Goal: Information Seeking & Learning: Check status

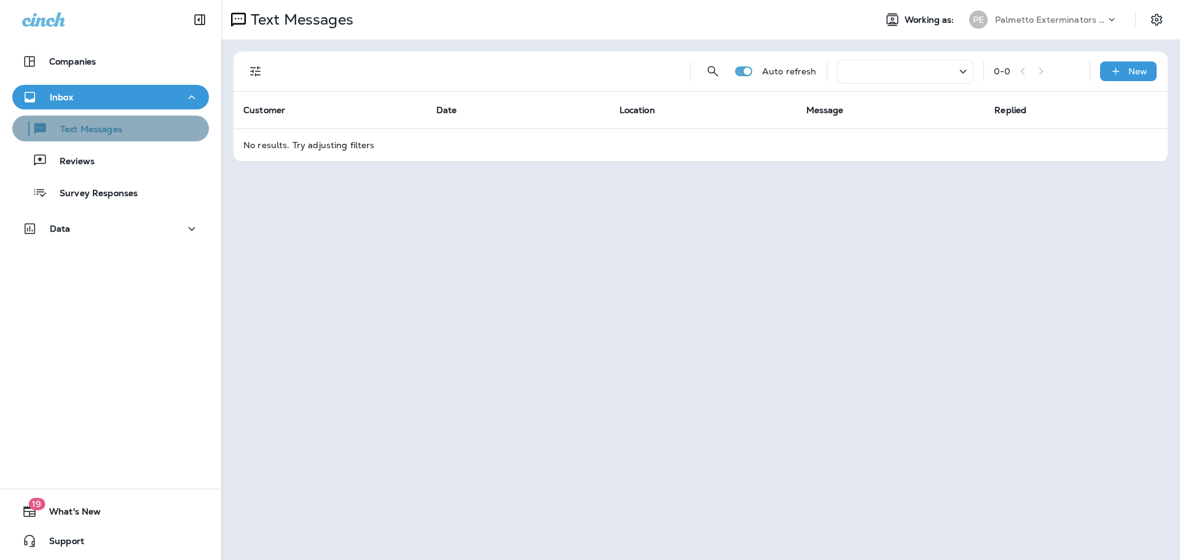
click at [117, 134] on p "Text Messages" at bounding box center [85, 130] width 74 height 12
click at [100, 129] on p "Text Messages" at bounding box center [85, 130] width 74 height 12
click at [184, 100] on icon "button" at bounding box center [191, 97] width 15 height 15
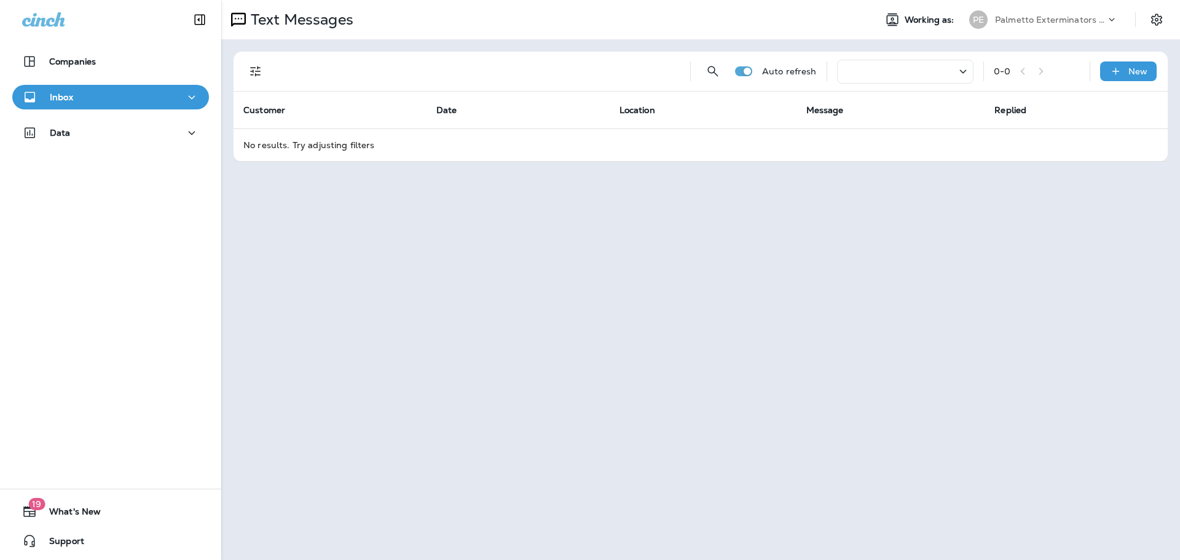
click at [184, 99] on icon "button" at bounding box center [191, 97] width 15 height 15
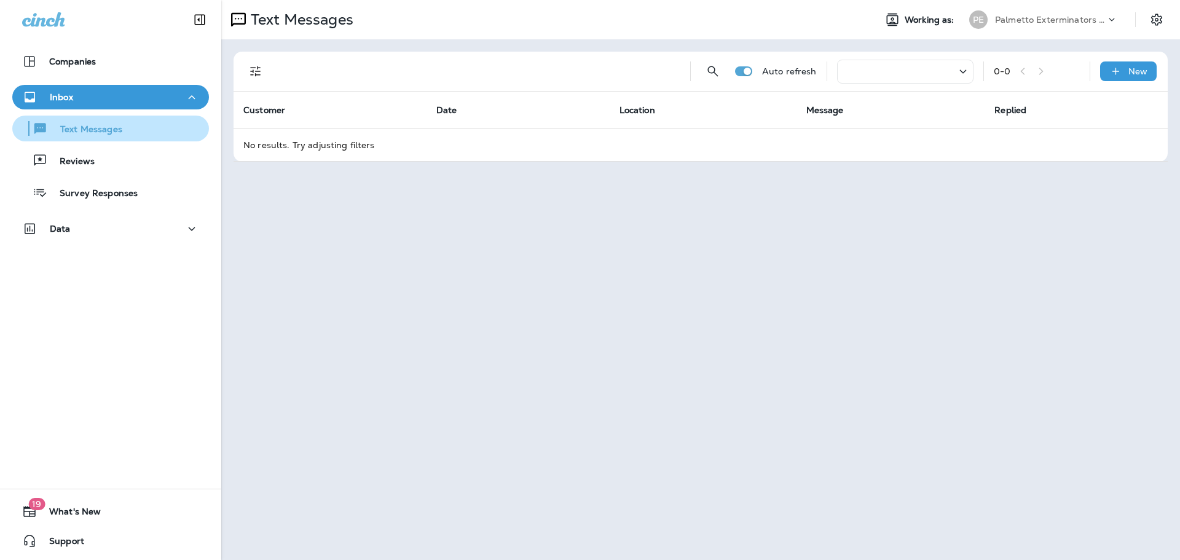
click at [54, 135] on p "Text Messages" at bounding box center [85, 130] width 74 height 12
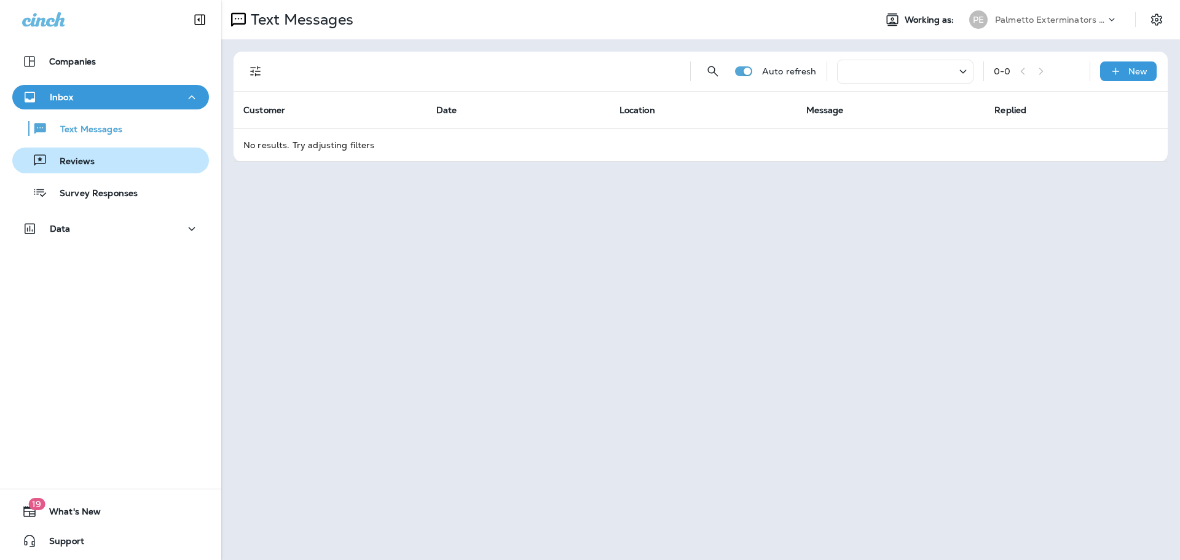
click at [70, 165] on p "Reviews" at bounding box center [70, 162] width 47 height 12
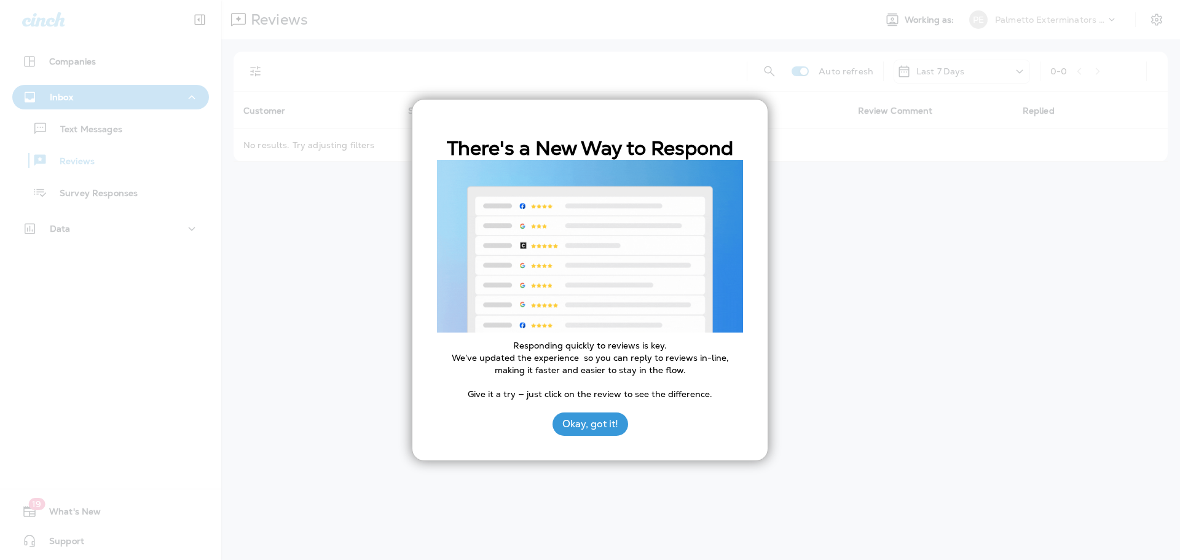
click at [89, 130] on div at bounding box center [590, 280] width 1180 height 560
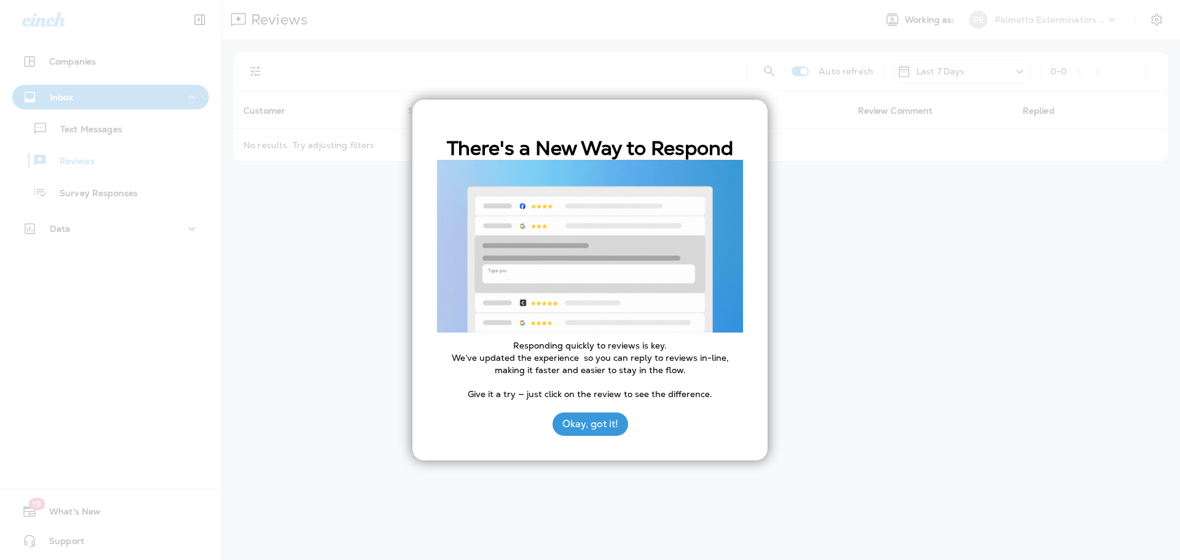
click at [606, 423] on button "Okay, got it!" at bounding box center [590, 423] width 76 height 23
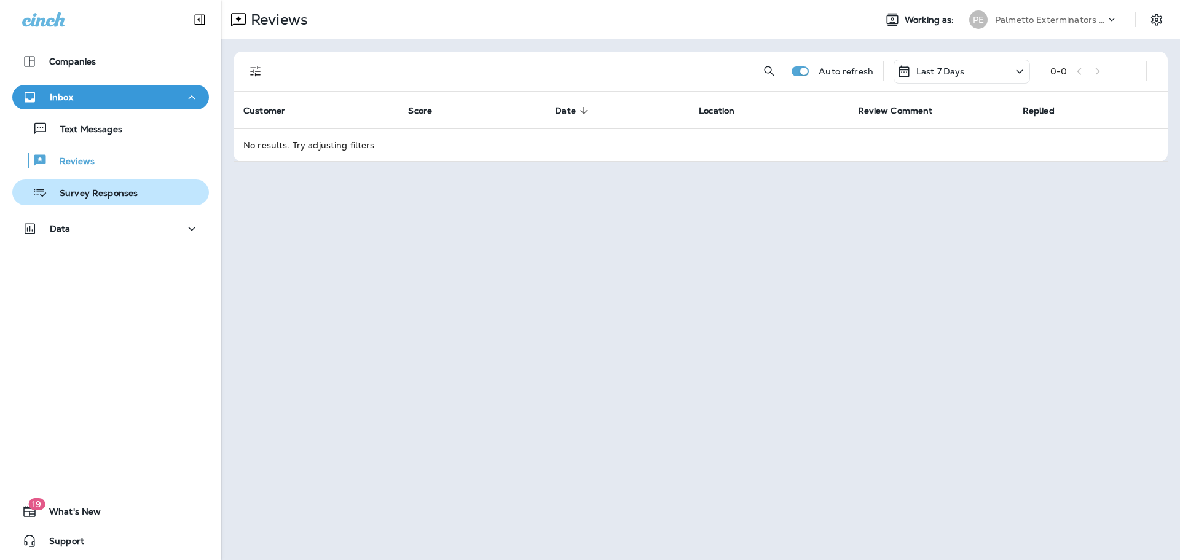
click at [101, 197] on p "Survey Responses" at bounding box center [92, 194] width 90 height 12
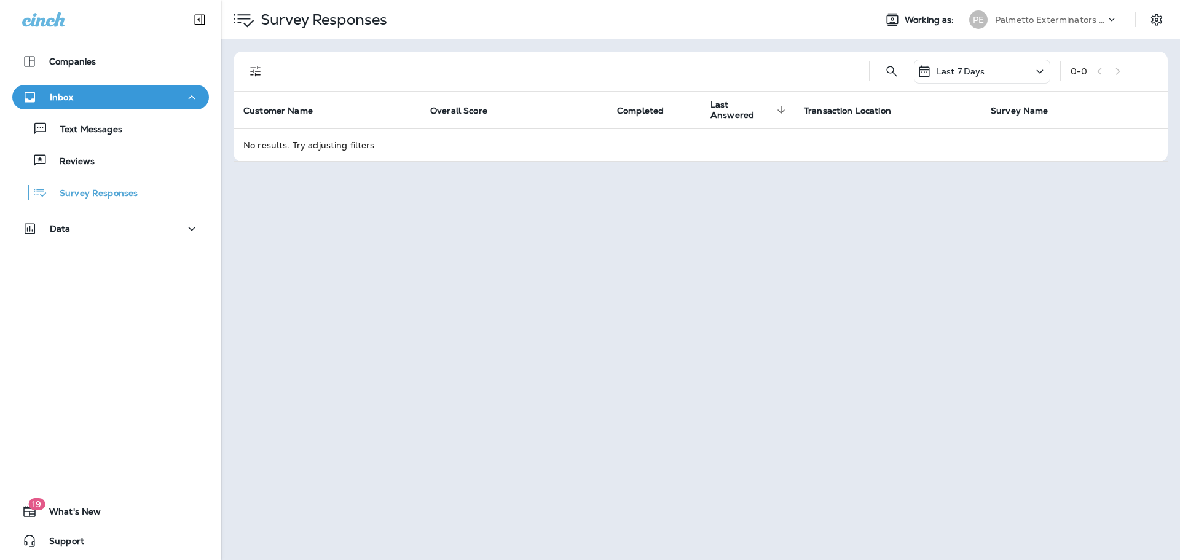
click at [154, 241] on div "Data" at bounding box center [110, 231] width 221 height 31
click at [158, 231] on div "Data" at bounding box center [110, 228] width 177 height 15
click at [144, 257] on div "Customers" at bounding box center [110, 260] width 187 height 18
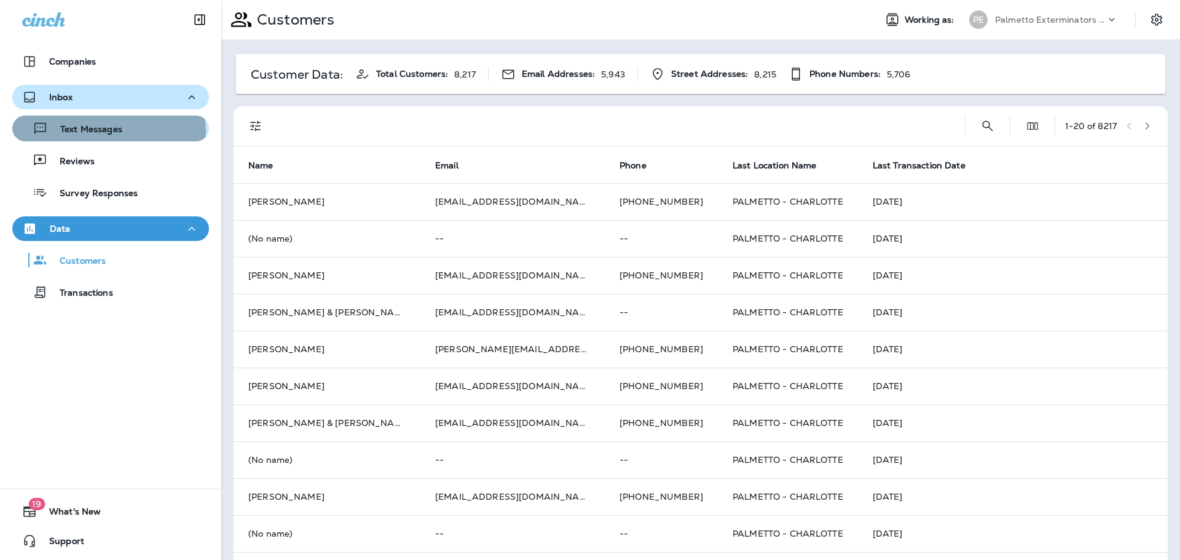
click at [108, 131] on p "Text Messages" at bounding box center [85, 130] width 74 height 12
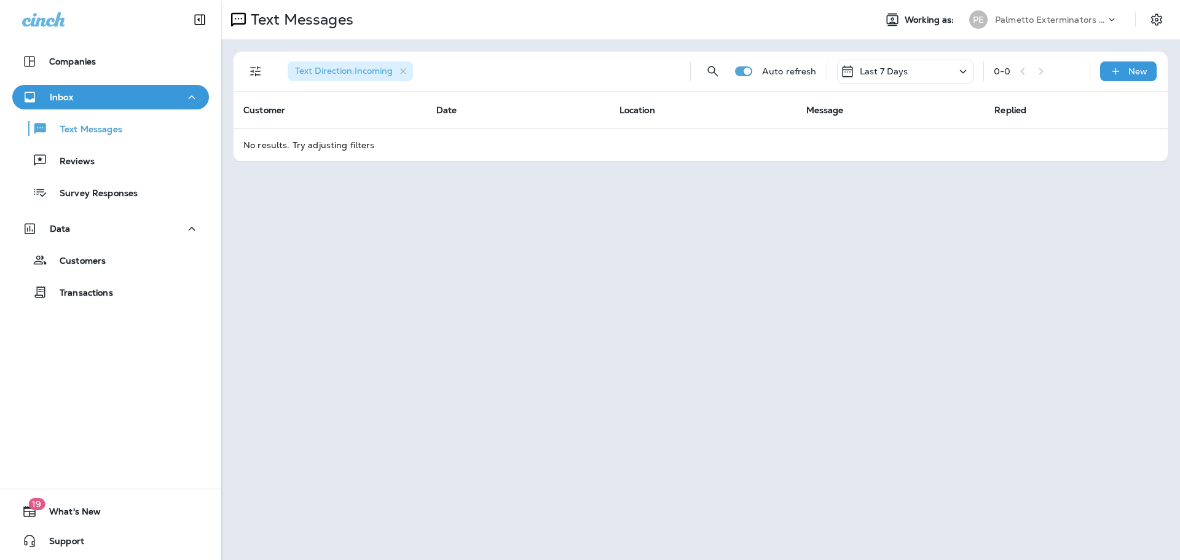
click at [943, 74] on div "Last 7 Days" at bounding box center [905, 72] width 136 height 24
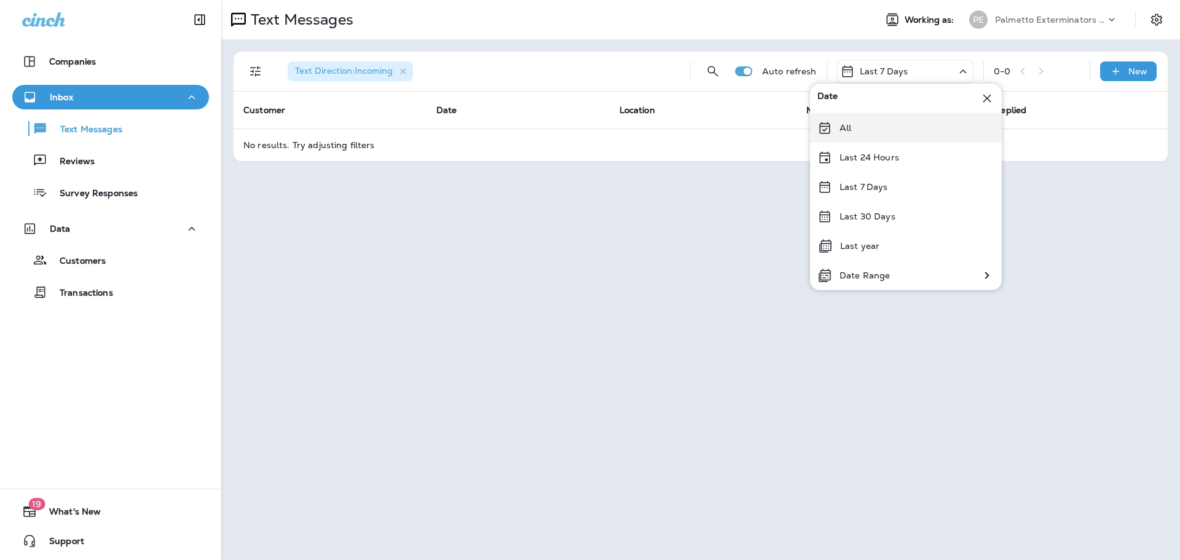
click at [906, 133] on div "All" at bounding box center [906, 127] width 192 height 29
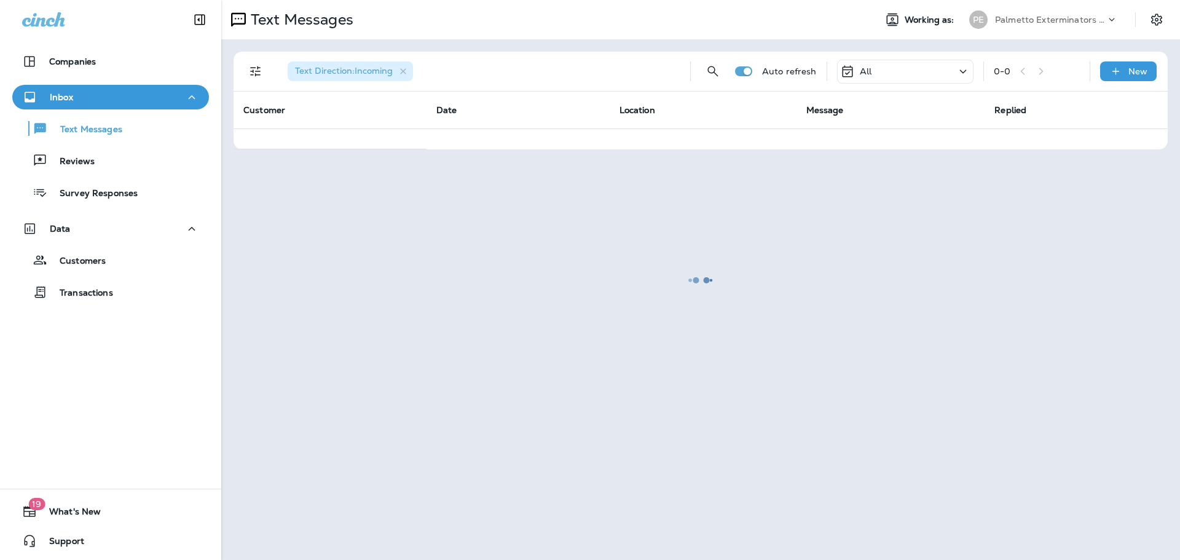
click at [253, 68] on div at bounding box center [700, 279] width 956 height 557
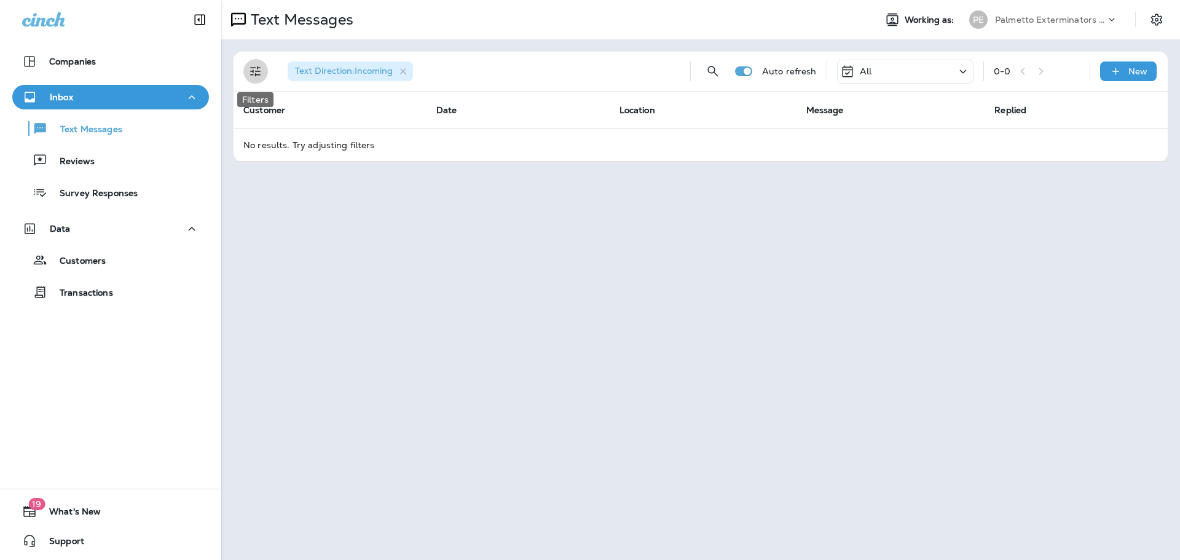
click at [261, 72] on icon "Filters" at bounding box center [255, 71] width 15 height 15
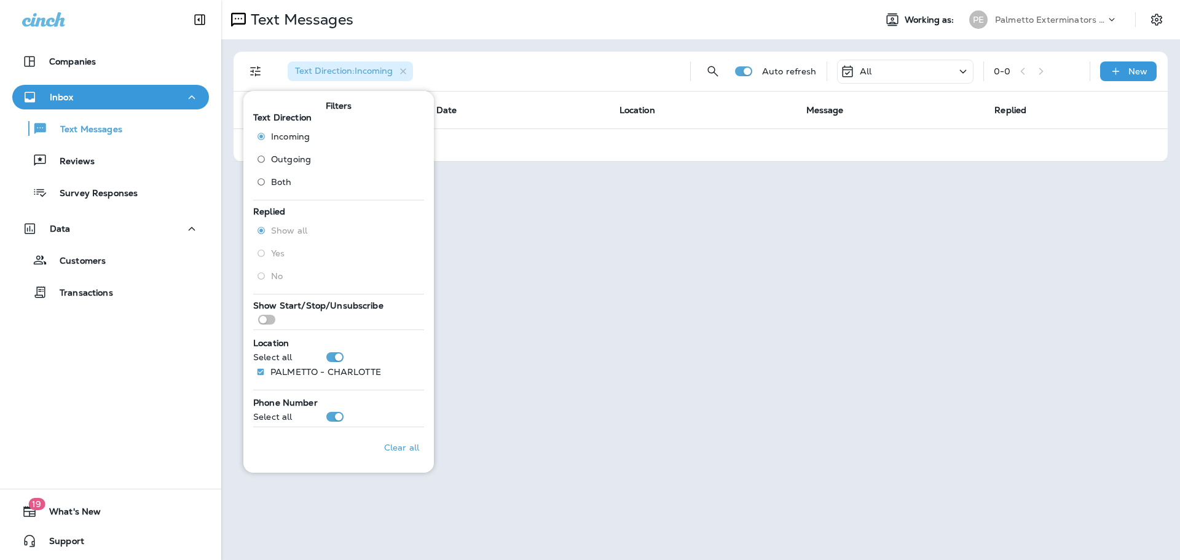
click at [289, 180] on span "Both" at bounding box center [281, 182] width 21 height 10
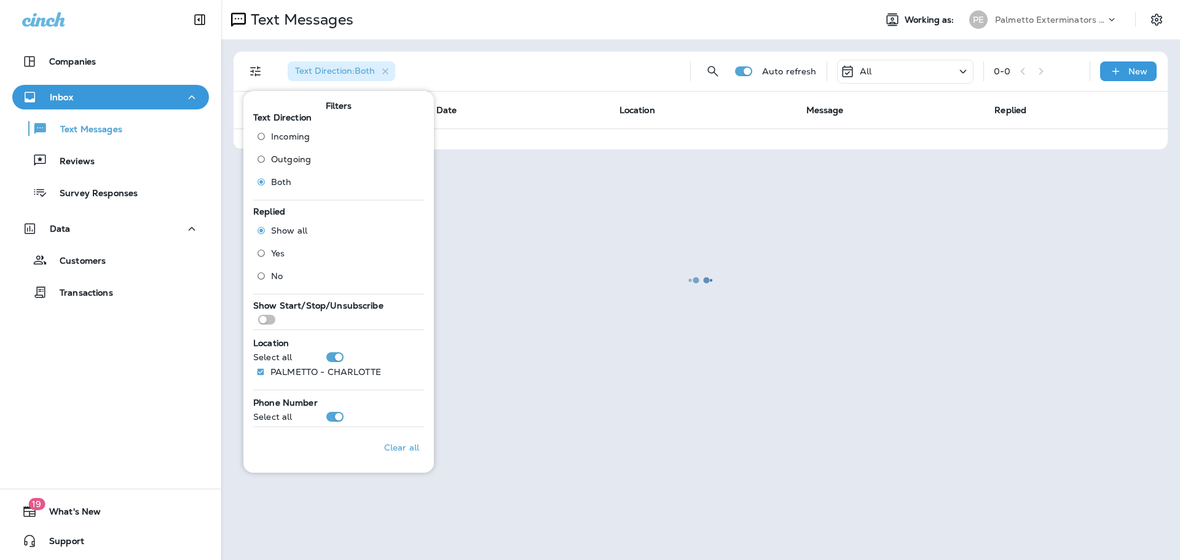
click at [589, 260] on div at bounding box center [700, 279] width 956 height 557
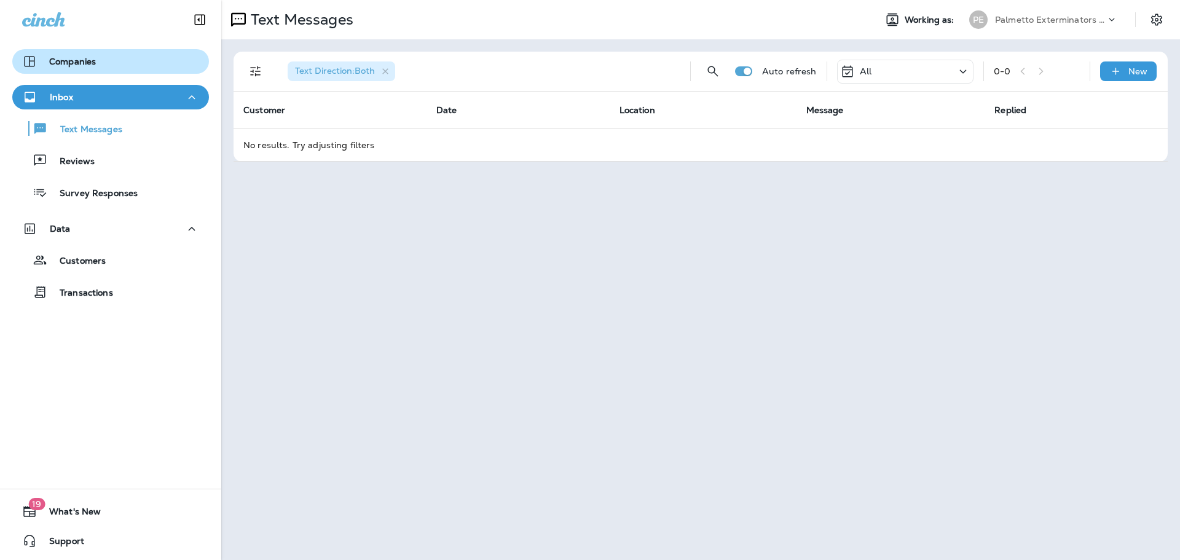
click at [103, 64] on div "Companies" at bounding box center [110, 61] width 177 height 15
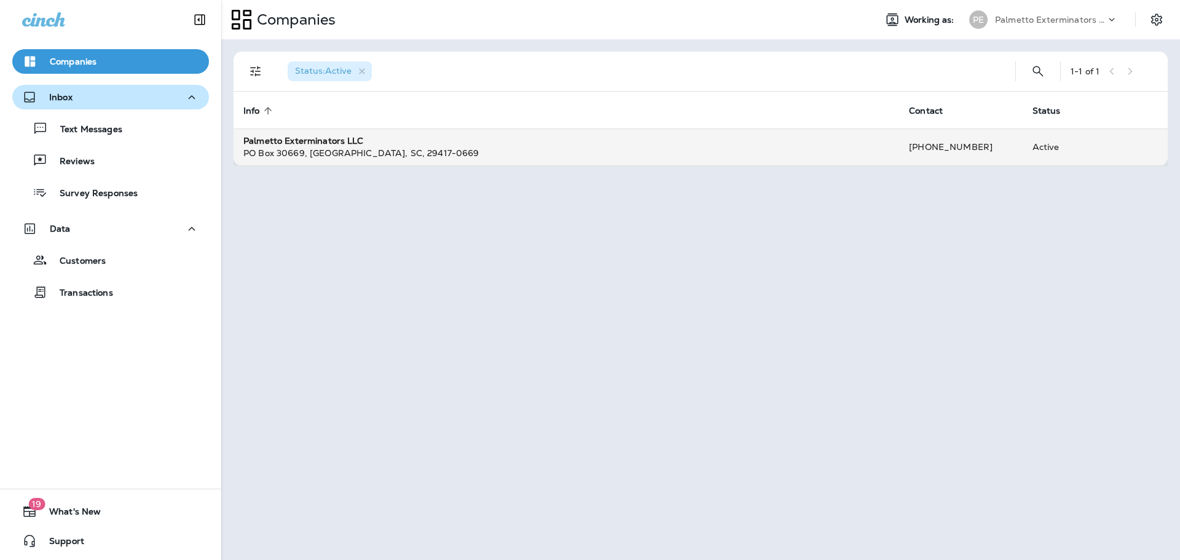
click at [369, 151] on div "[GEOGRAPHIC_DATA]-0669" at bounding box center [566, 153] width 646 height 12
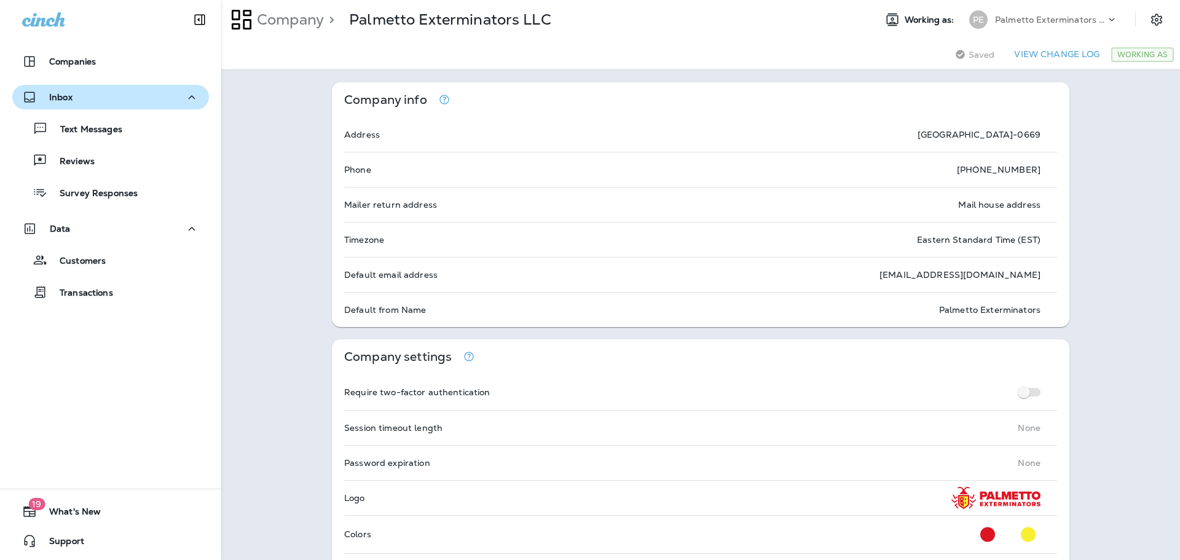
click at [1105, 17] on icon at bounding box center [1111, 20] width 12 height 12
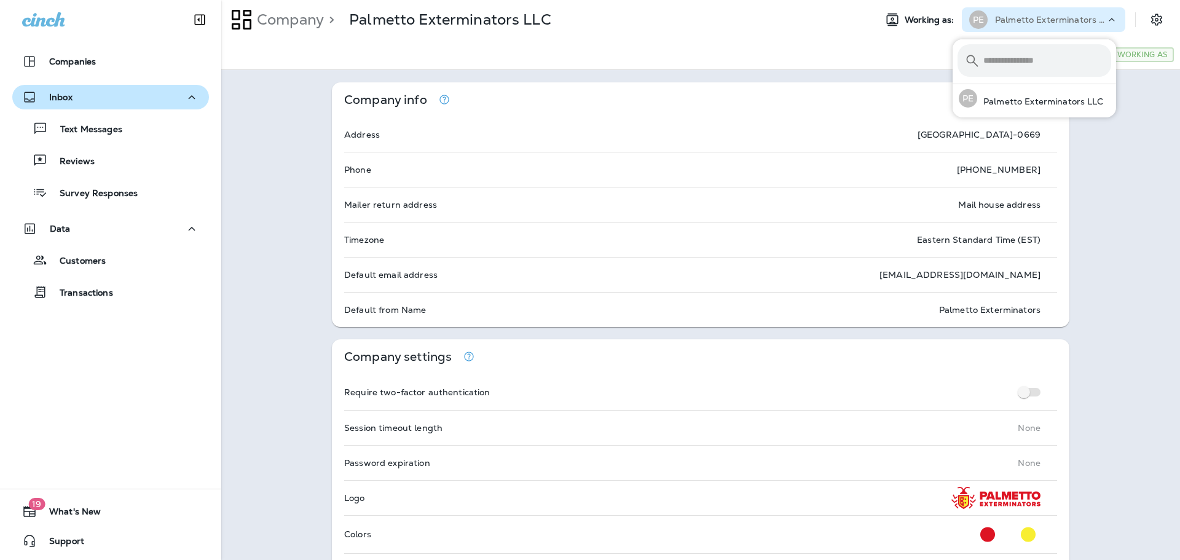
click at [1105, 17] on icon at bounding box center [1111, 20] width 12 height 12
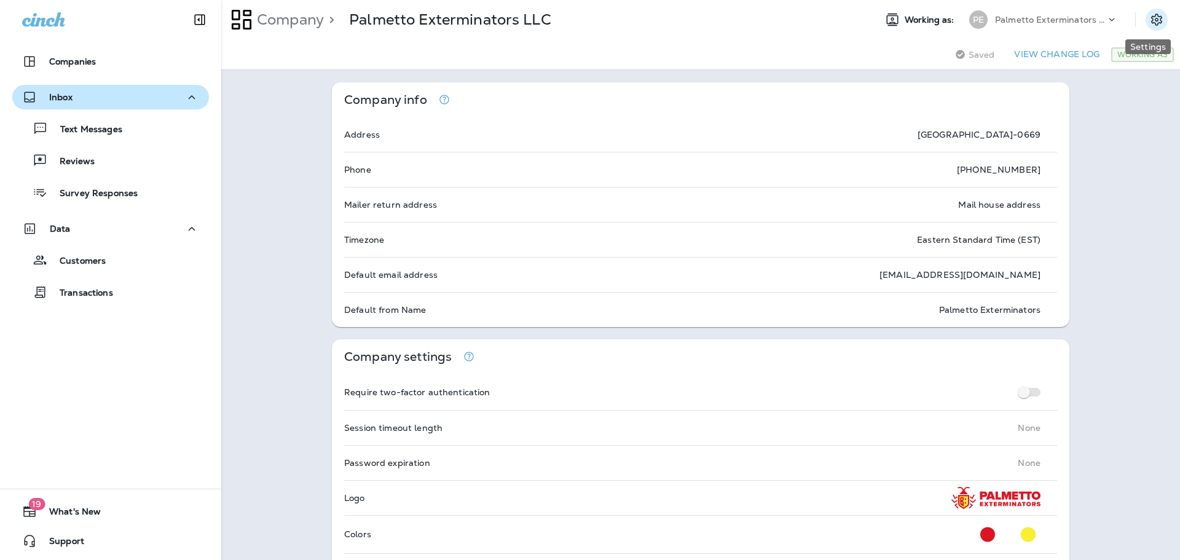
click at [1151, 19] on icon "Settings" at bounding box center [1156, 20] width 11 height 12
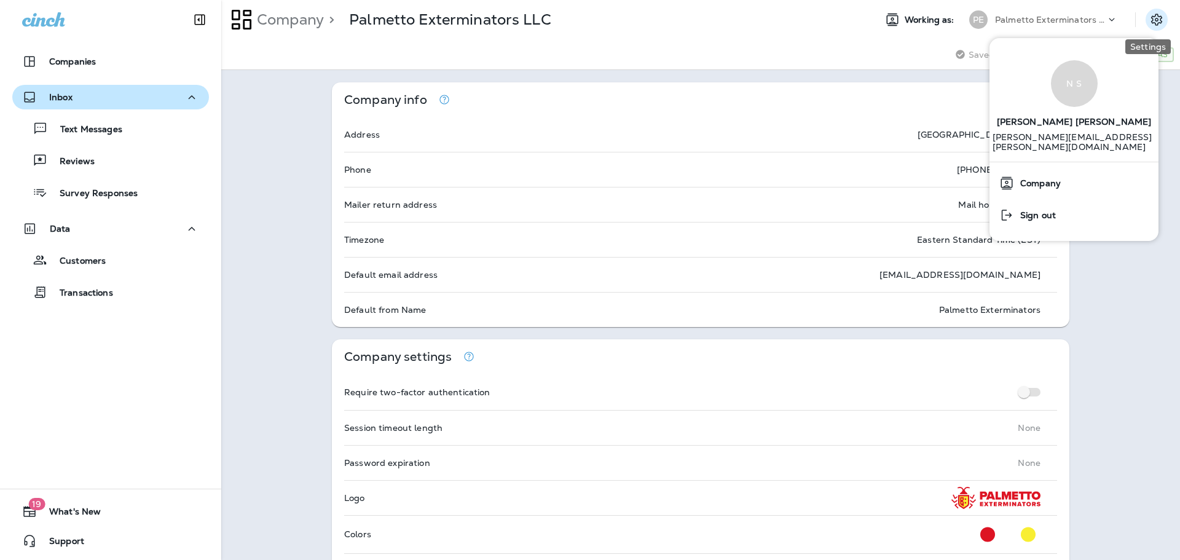
click at [1151, 19] on icon "Settings" at bounding box center [1156, 20] width 11 height 12
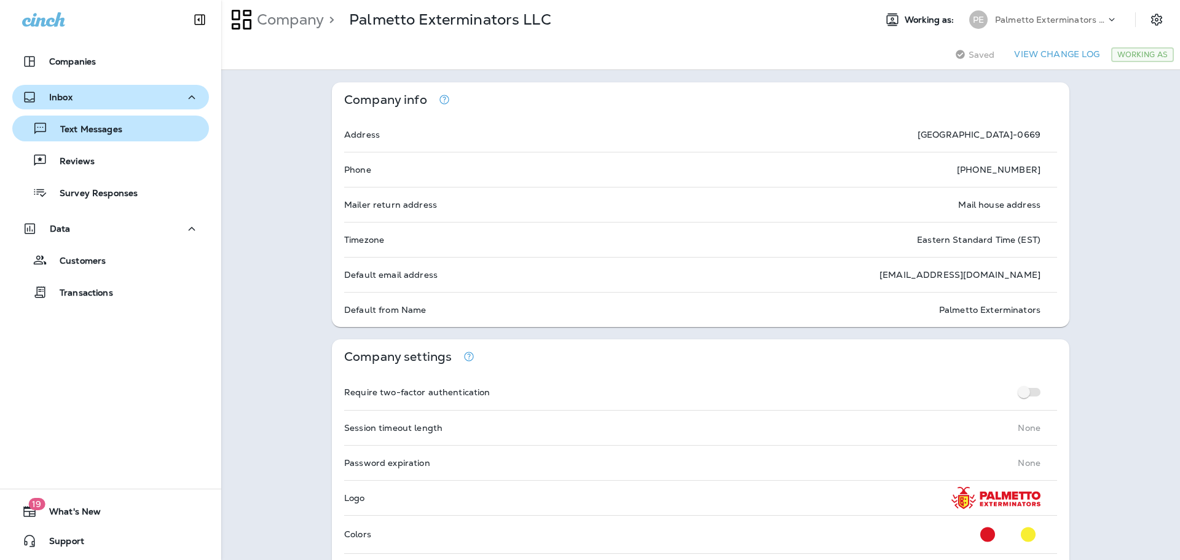
click at [123, 131] on div "Text Messages" at bounding box center [110, 128] width 187 height 18
